Goal: Communication & Community: Connect with others

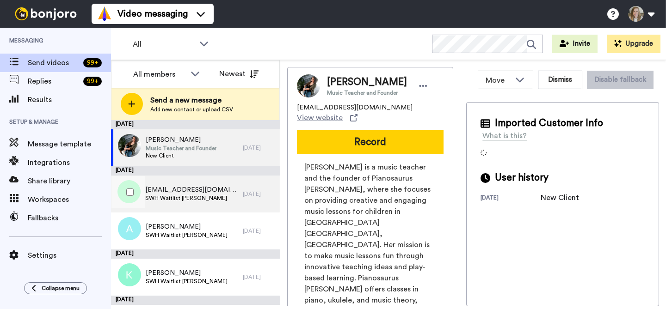
click at [207, 191] on span "[EMAIL_ADDRESS][DOMAIN_NAME]" at bounding box center [191, 189] width 93 height 9
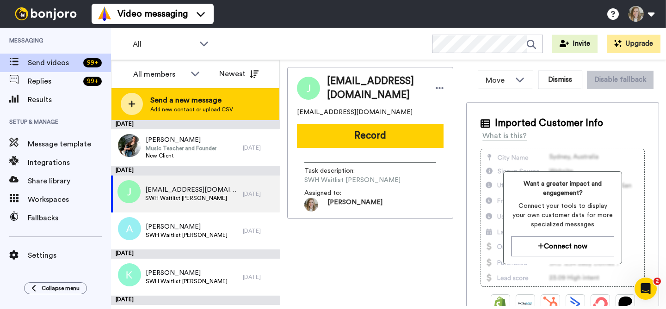
click at [199, 99] on span "Send a new message" at bounding box center [191, 100] width 83 height 11
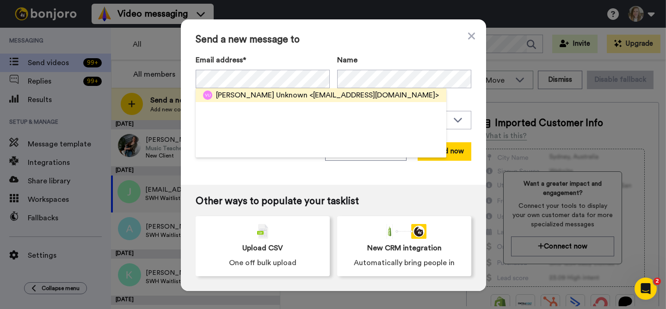
click at [309, 92] on span "<cmnmommy@hotmail.com>" at bounding box center [373, 95] width 129 height 11
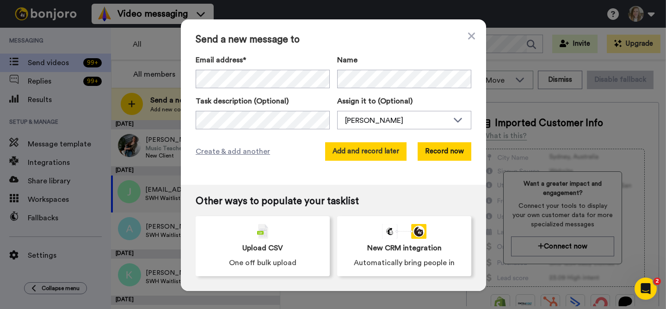
click at [389, 153] on button "Add and record later" at bounding box center [365, 151] width 81 height 18
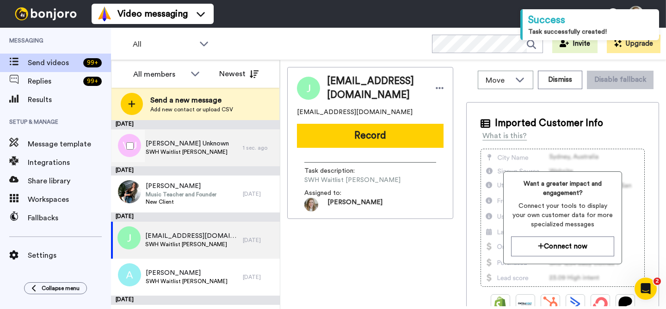
click at [211, 140] on div "Vicki Unknown SWH Waitlist Joiner" at bounding box center [177, 147] width 132 height 37
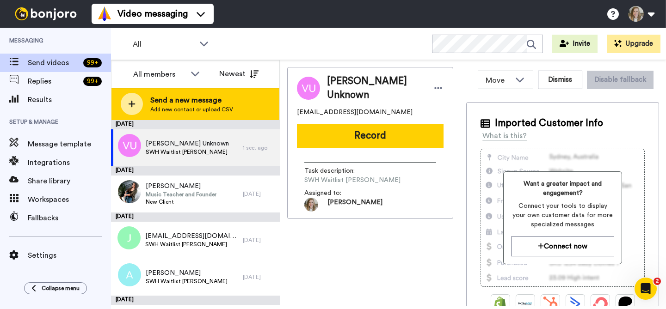
click at [195, 103] on span "Send a new message" at bounding box center [191, 100] width 83 height 11
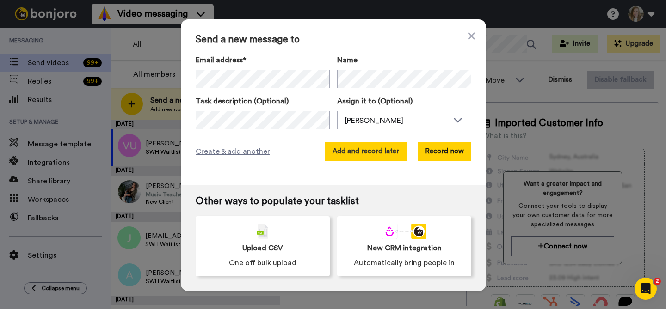
click at [378, 154] on button "Add and record later" at bounding box center [365, 151] width 81 height 18
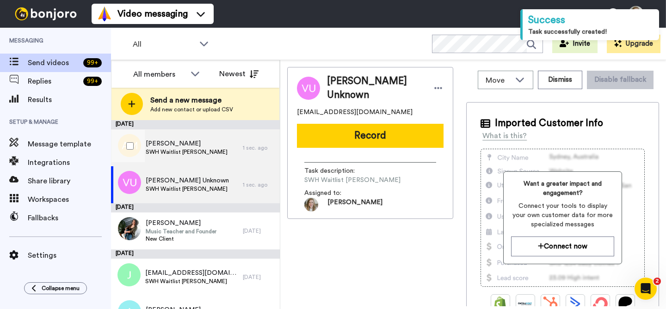
click at [175, 151] on span "SWH Waitlist [PERSON_NAME]" at bounding box center [187, 151] width 82 height 7
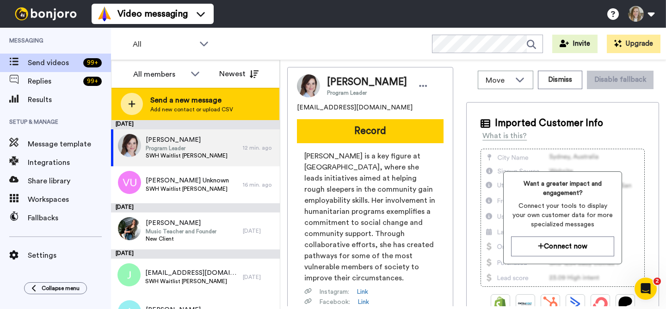
click at [199, 105] on span "Send a new message" at bounding box center [191, 100] width 83 height 11
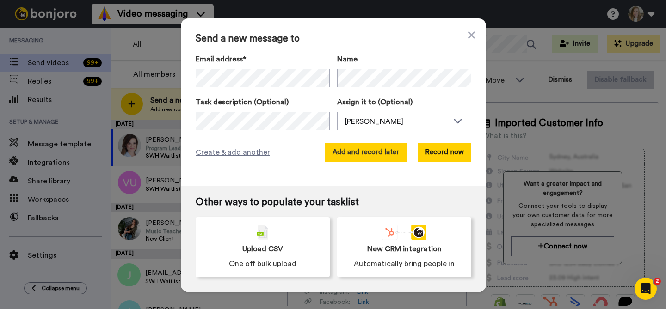
click at [339, 156] on button "Add and record later" at bounding box center [365, 152] width 81 height 18
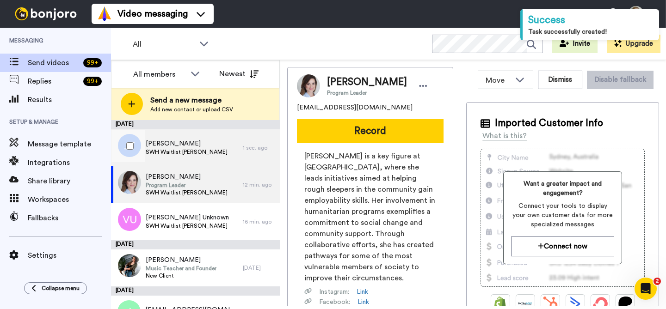
click at [202, 152] on div "[PERSON_NAME] SWH Waitlist [PERSON_NAME]" at bounding box center [177, 147] width 132 height 37
